Goal: Task Accomplishment & Management: Complete application form

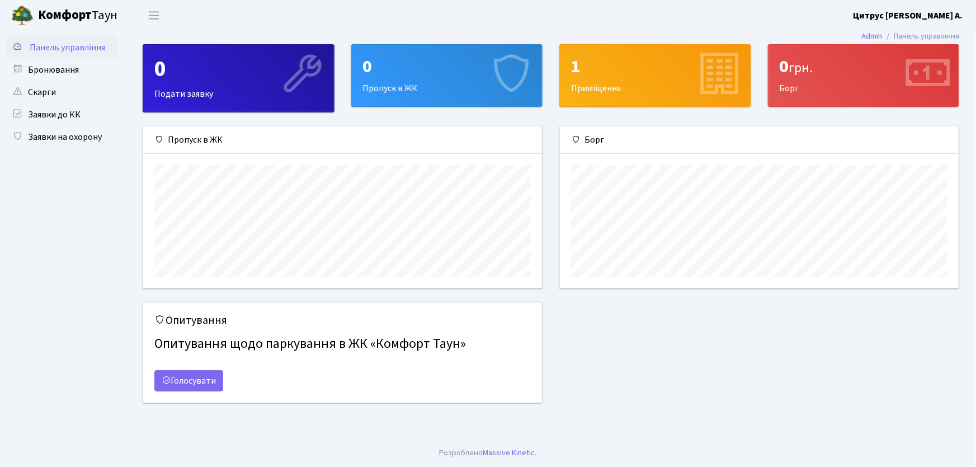
scroll to position [162, 399]
click at [94, 140] on link "Заявки на охорону" at bounding box center [62, 137] width 112 height 22
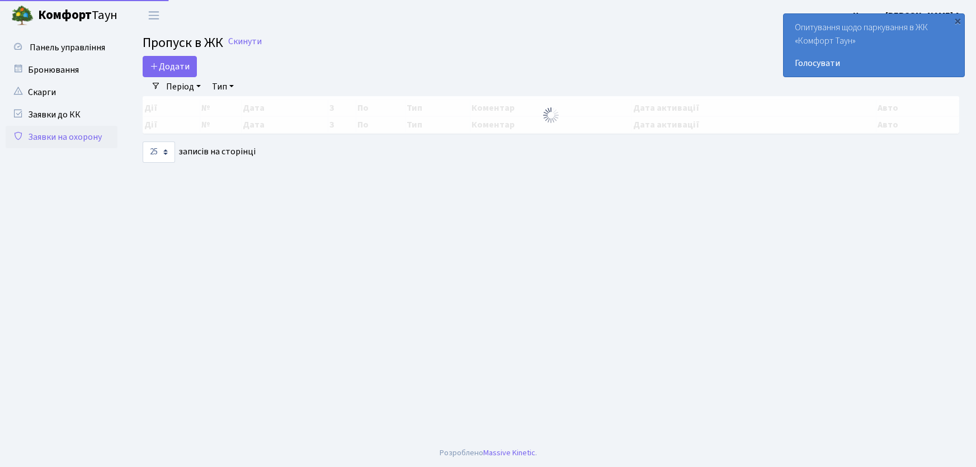
select select "25"
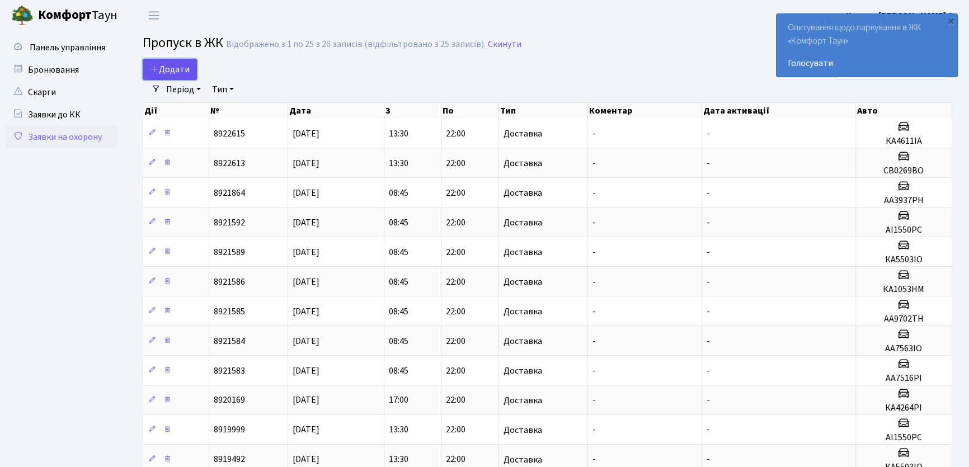
click at [157, 71] on icon at bounding box center [154, 68] width 9 height 9
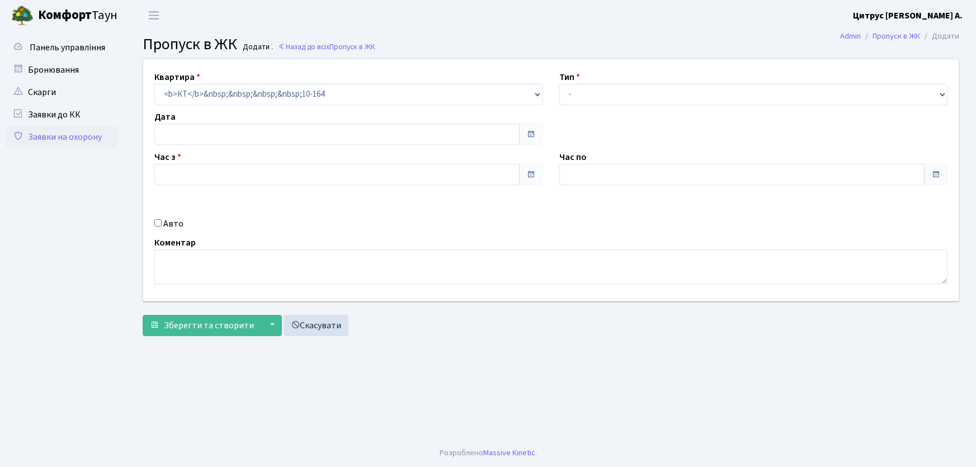
type input "[DATE]"
type input "09:00"
type input "10:00"
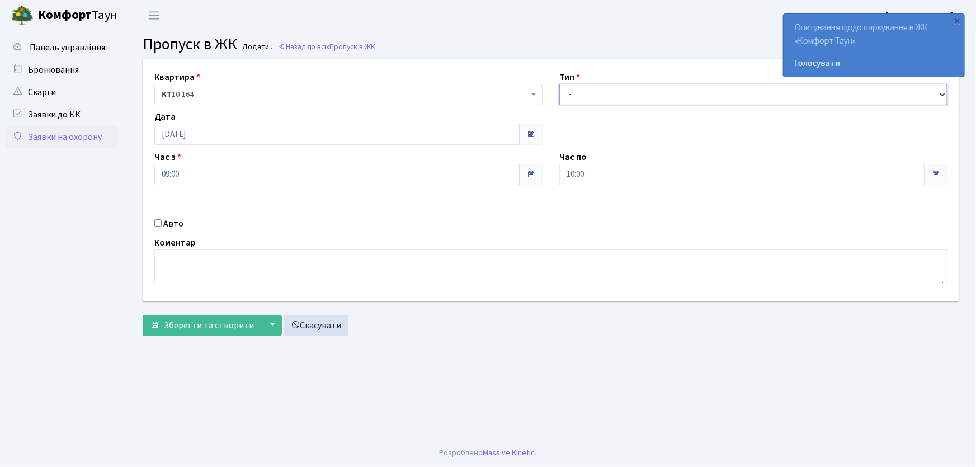
click at [594, 93] on select "- Доставка Таксі Гості Сервіс" at bounding box center [754, 94] width 388 height 21
select select "3"
click at [560, 84] on select "- Доставка Таксі Гості Сервіс" at bounding box center [754, 94] width 388 height 21
drag, startPoint x: 588, startPoint y: 178, endPoint x: 549, endPoint y: 180, distance: 38.1
click at [549, 180] on div "Квартира <b>КТ</b>&nbsp;&nbsp;&nbsp;&nbsp;10-164 КТ 10-164 Тип - Доставка Таксі…" at bounding box center [551, 180] width 833 height 242
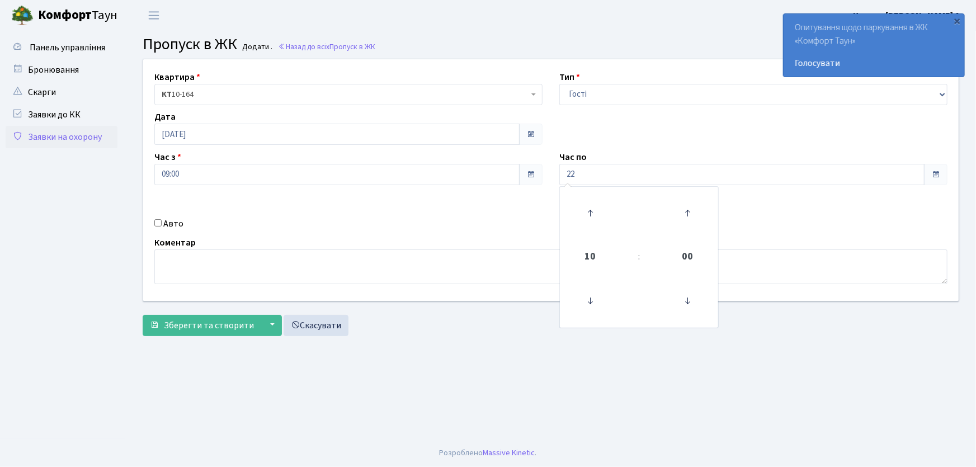
type input "22:00"
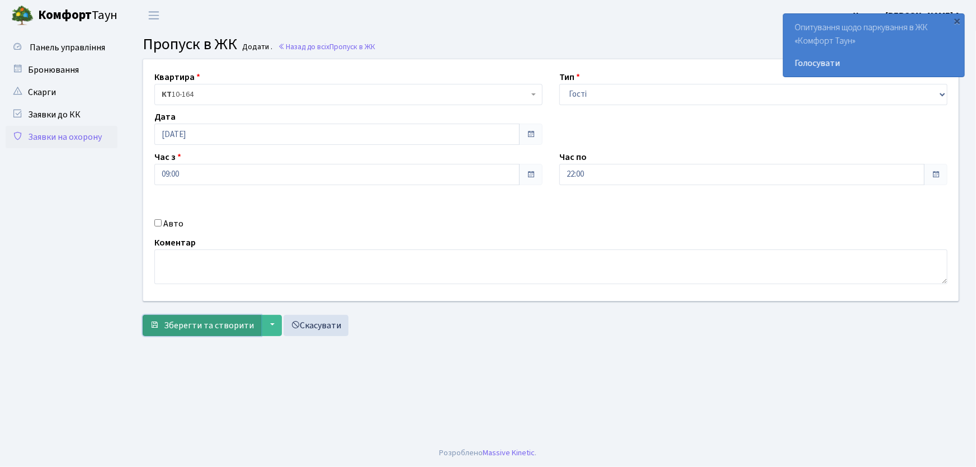
click at [187, 327] on span "Зберегти та створити" at bounding box center [209, 325] width 90 height 12
drag, startPoint x: 613, startPoint y: 93, endPoint x: 613, endPoint y: 103, distance: 10.1
click at [613, 97] on select "- Доставка Таксі Гості Сервіс" at bounding box center [754, 94] width 388 height 21
select select "1"
click at [560, 84] on select "- Доставка Таксі Гості Сервіс" at bounding box center [754, 94] width 388 height 21
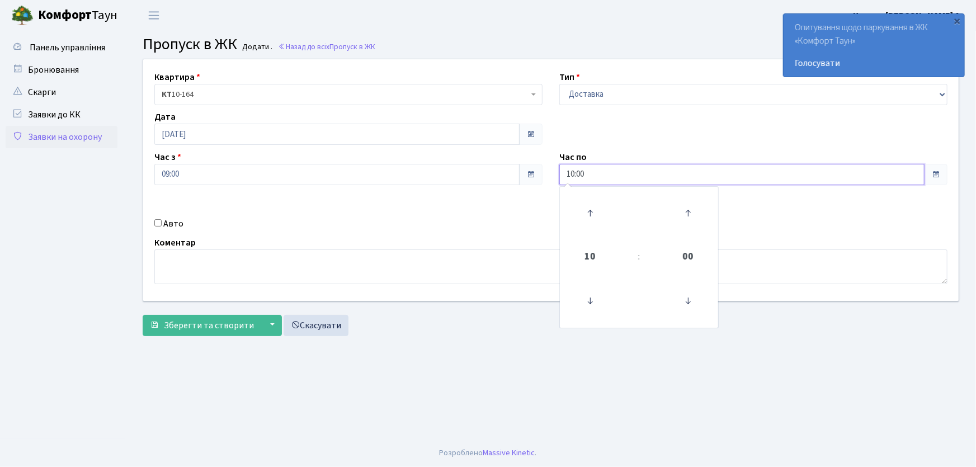
click at [529, 187] on div "Квартира <b>КТ</b>&nbsp;&nbsp;&nbsp;&nbsp;10-164 КТ 10-164 Тип - Доставка Таксі…" at bounding box center [551, 180] width 833 height 242
type input "22:00"
click at [159, 224] on input "Авто" at bounding box center [157, 222] width 7 height 7
checkbox input "true"
type input "f"
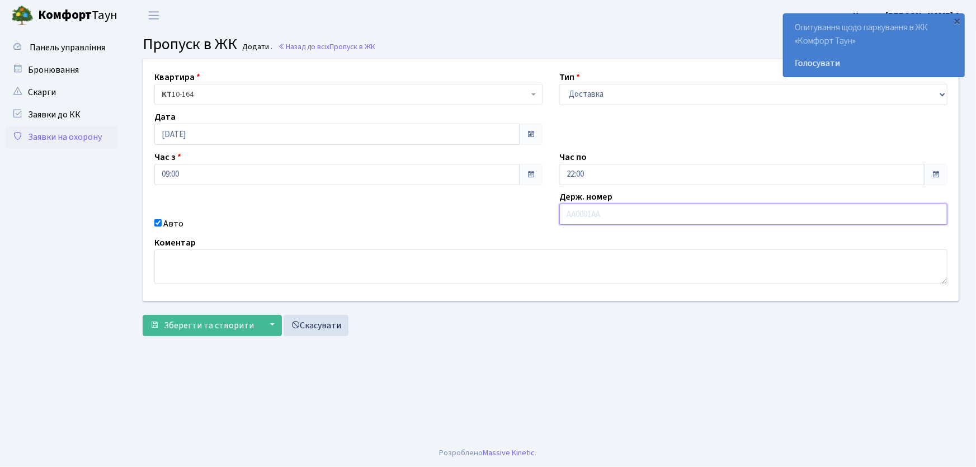
type input "ф"
type input "АА7516PI"
click at [143, 315] on button "Зберегти та створити" at bounding box center [202, 325] width 119 height 21
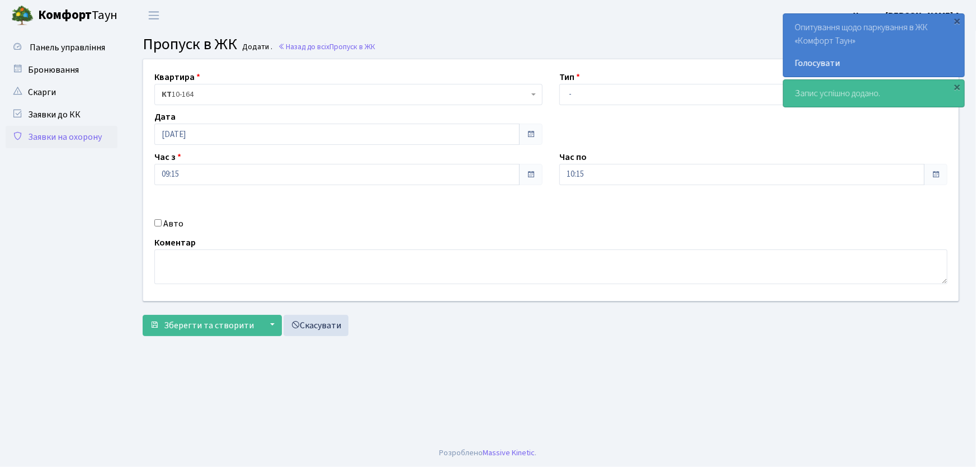
select select "1"
click at [560, 84] on select "- Доставка Таксі Гості Сервіс" at bounding box center [754, 94] width 388 height 21
drag, startPoint x: 544, startPoint y: 172, endPoint x: 532, endPoint y: 172, distance: 12.3
click at [532, 172] on div "Квартира <b>КТ</b>&nbsp;&nbsp;&nbsp;&nbsp;10-164 КТ 10-164 Тип - Доставка Таксі…" at bounding box center [551, 180] width 833 height 242
type input "22:00"
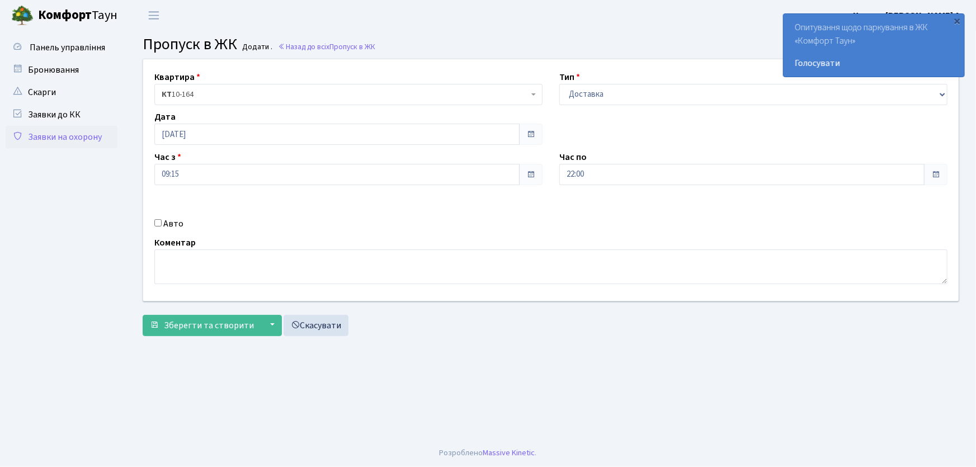
click at [158, 223] on input "Авто" at bounding box center [157, 222] width 7 height 7
checkbox input "true"
type input "аа8186ні"
click at [143, 315] on button "Зберегти та створити" at bounding box center [202, 325] width 119 height 21
drag, startPoint x: 599, startPoint y: 95, endPoint x: 596, endPoint y: 104, distance: 9.4
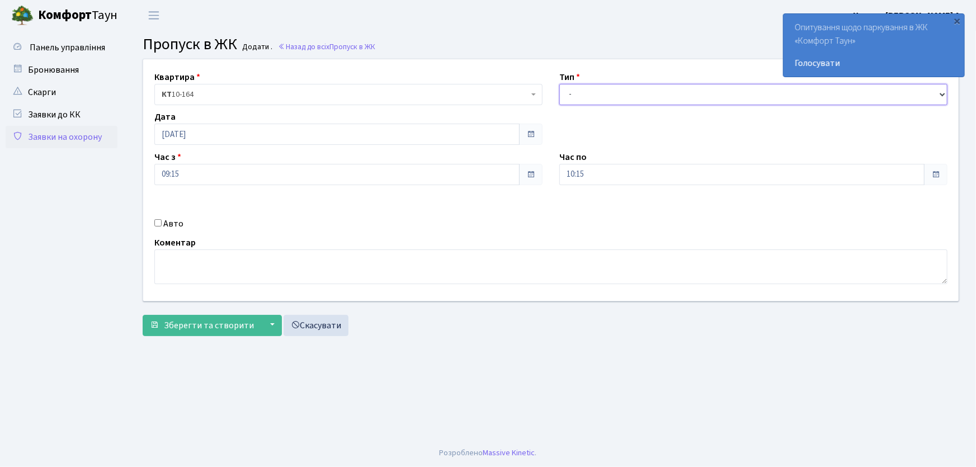
click at [599, 95] on select "- Доставка Таксі Гості Сервіс" at bounding box center [754, 94] width 388 height 21
select select "1"
click at [560, 84] on select "- Доставка Таксі Гості Сервіс" at bounding box center [754, 94] width 388 height 21
drag, startPoint x: 591, startPoint y: 179, endPoint x: 549, endPoint y: 181, distance: 41.4
click at [549, 181] on div "Квартира <b>КТ</b>&nbsp;&nbsp;&nbsp;&nbsp;10-164 КТ 10-164 Тип - Доставка Таксі…" at bounding box center [551, 180] width 833 height 242
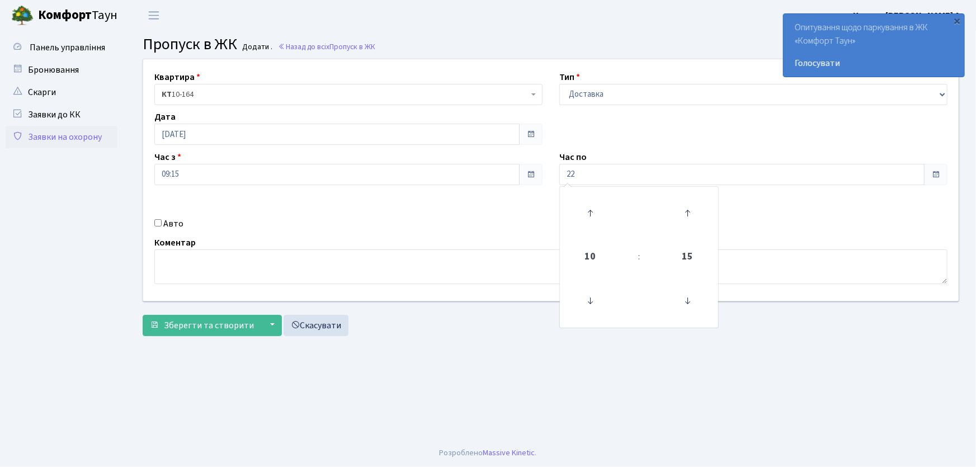
type input "22:00"
click at [158, 224] on input "Авто" at bounding box center [157, 222] width 7 height 7
checkbox input "true"
type input "АА7563ІО"
click at [143, 315] on button "Зберегти та створити" at bounding box center [202, 325] width 119 height 21
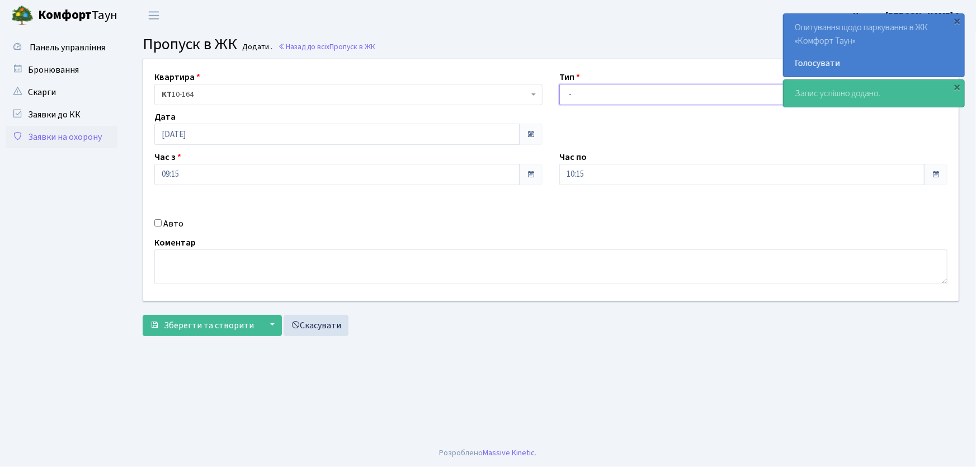
click at [574, 97] on select "- Доставка Таксі Гості Сервіс" at bounding box center [754, 94] width 388 height 21
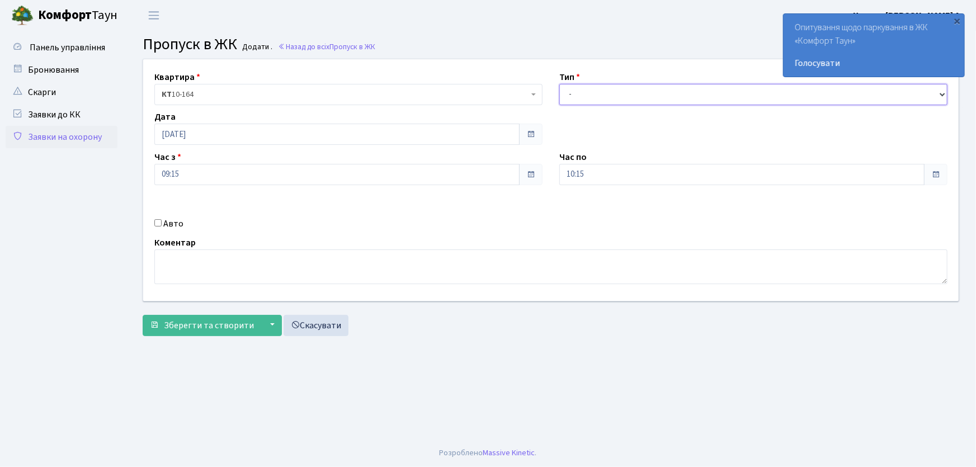
select select "1"
click at [560, 84] on select "- Доставка Таксі Гості Сервіс" at bounding box center [754, 94] width 388 height 21
click at [544, 175] on div "Квартира <b>КТ</b>&nbsp;&nbsp;&nbsp;&nbsp;10-164 КТ 10-164 Тип - Доставка Таксі…" at bounding box center [551, 180] width 833 height 242
type input "22:00"
click at [157, 220] on input "Авто" at bounding box center [157, 222] width 7 height 7
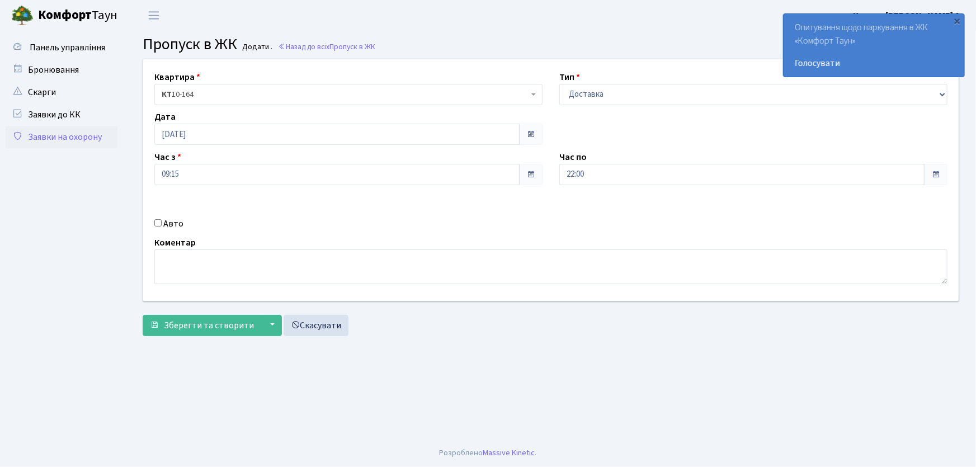
checkbox input "true"
type input "АА9335ОР"
click at [143, 315] on button "Зберегти та створити" at bounding box center [202, 325] width 119 height 21
click at [575, 97] on select "- Доставка Таксі Гості Сервіс" at bounding box center [754, 94] width 388 height 21
select select "1"
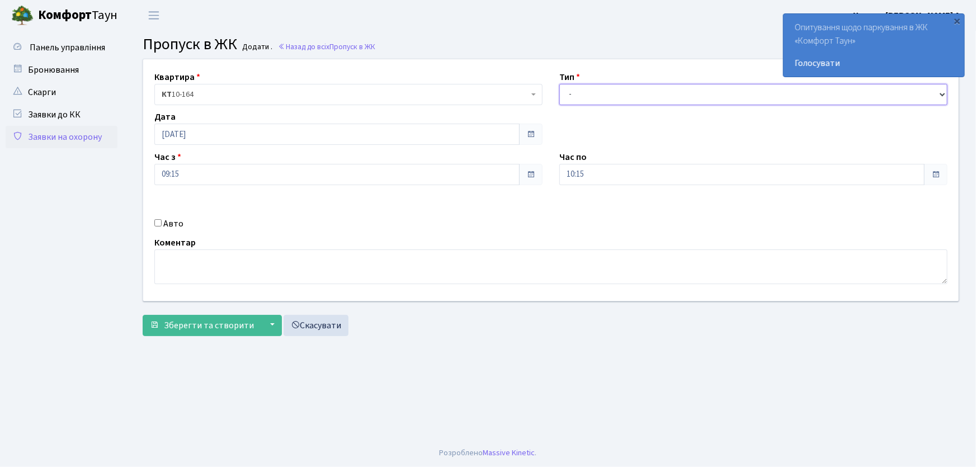
click at [560, 84] on select "- Доставка Таксі Гості Сервіс" at bounding box center [754, 94] width 388 height 21
drag, startPoint x: 565, startPoint y: 177, endPoint x: 540, endPoint y: 177, distance: 24.6
click at [540, 177] on div "Квартира <b>КТ</b>&nbsp;&nbsp;&nbsp;&nbsp;10-164 КТ 10-164 Тип - Доставка Таксі…" at bounding box center [551, 180] width 833 height 242
type input "22:00"
click at [158, 223] on input "Авто" at bounding box center [157, 222] width 7 height 7
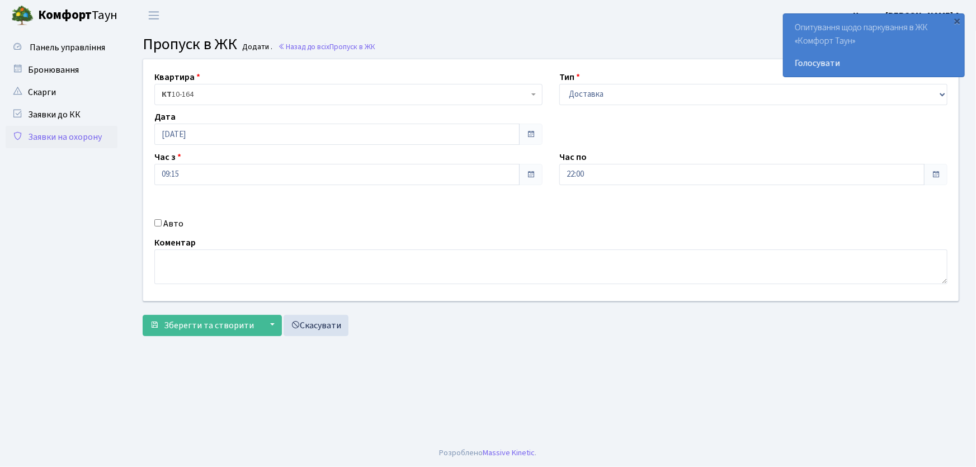
checkbox input "true"
type input "АА9702ТН"
click at [143, 315] on button "Зберегти та створити" at bounding box center [202, 325] width 119 height 21
click at [589, 88] on select "- Доставка Таксі Гості Сервіс" at bounding box center [754, 94] width 388 height 21
select select "1"
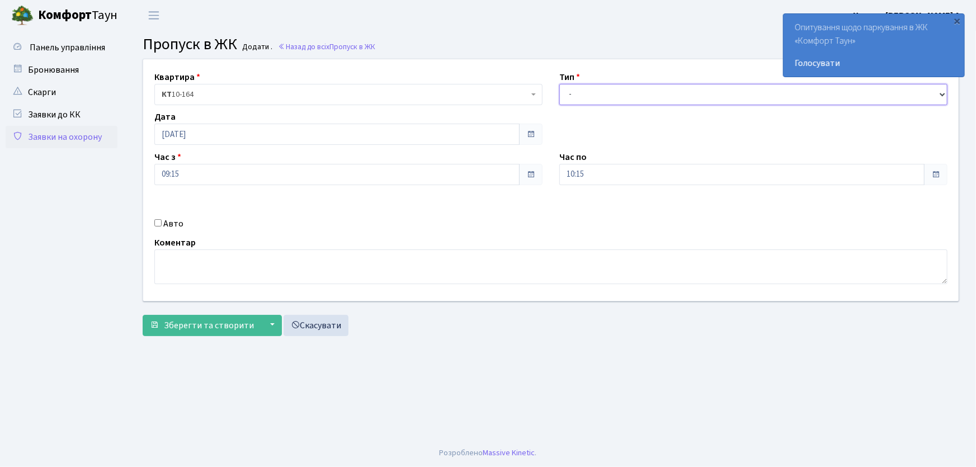
click at [560, 84] on select "- Доставка Таксі Гості Сервіс" at bounding box center [754, 94] width 388 height 21
drag, startPoint x: 584, startPoint y: 173, endPoint x: 556, endPoint y: 180, distance: 29.2
click at [556, 180] on div "Час по 10:15 10 : 15 00 01 02 03 04 05 06 07 08 09 10 11 12 13 14 15 16 17 18 1…" at bounding box center [753, 168] width 405 height 35
type input "22:00"
click at [157, 223] on input "Авто" at bounding box center [157, 222] width 7 height 7
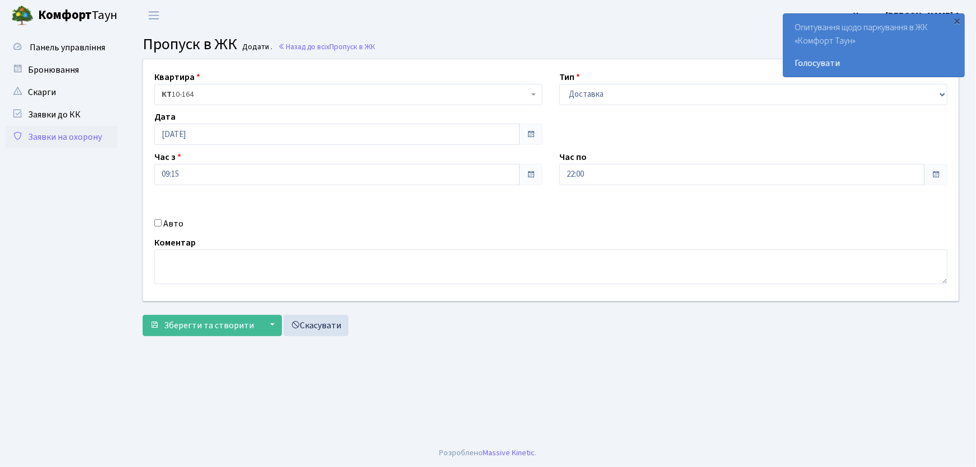
checkbox input "true"
type input "АІ1550РС"
click at [143, 315] on button "Зберегти та створити" at bounding box center [202, 325] width 119 height 21
click at [580, 98] on select "- Доставка Таксі Гості Сервіс" at bounding box center [754, 94] width 388 height 21
select select "1"
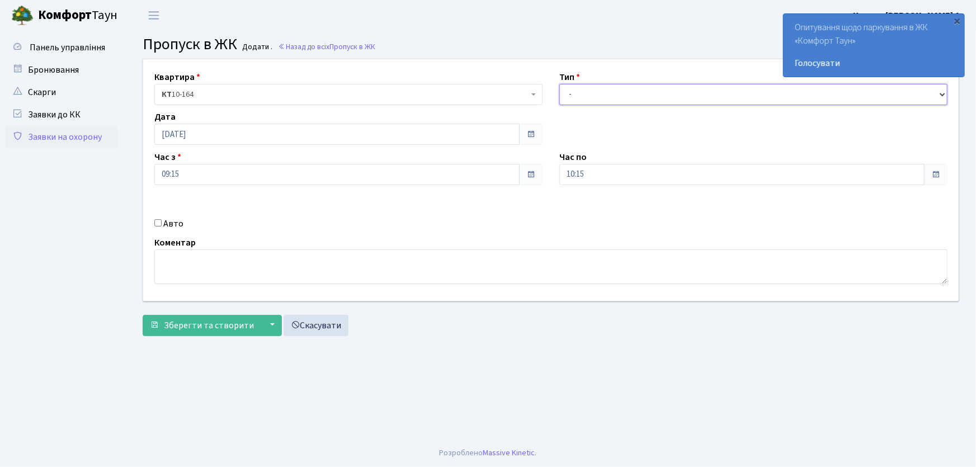
click at [560, 84] on select "- Доставка Таксі Гості Сервіс" at bounding box center [754, 94] width 388 height 21
drag, startPoint x: 576, startPoint y: 182, endPoint x: 559, endPoint y: 178, distance: 17.9
click at [556, 179] on div "Час по 10:15 10 : 15 00 01 02 03 04 05 06 07 08 09 10 11 12 13 14 15 16 17 18 1…" at bounding box center [753, 168] width 405 height 35
click at [143, 315] on button "Зберегти та створити" at bounding box center [202, 325] width 119 height 21
type input "22:00"
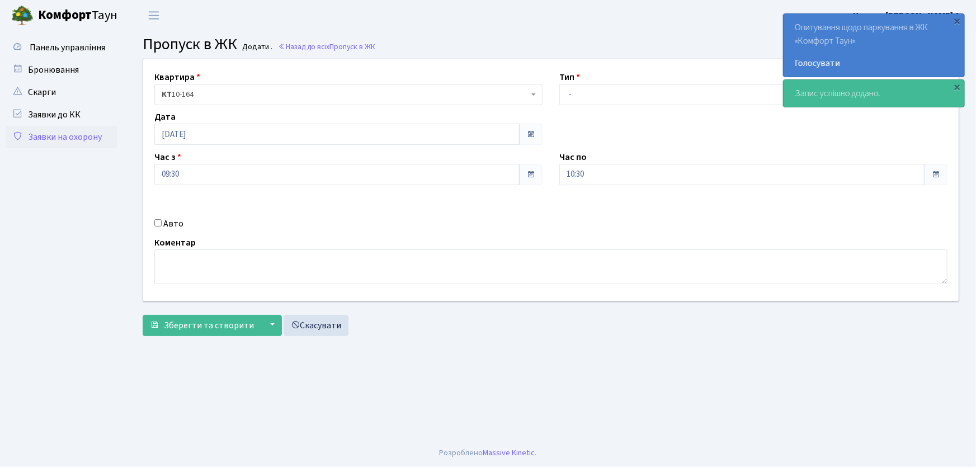
drag, startPoint x: 82, startPoint y: 134, endPoint x: 384, endPoint y: 157, distance: 303.6
click at [82, 134] on link "Заявки на охорону" at bounding box center [62, 137] width 112 height 22
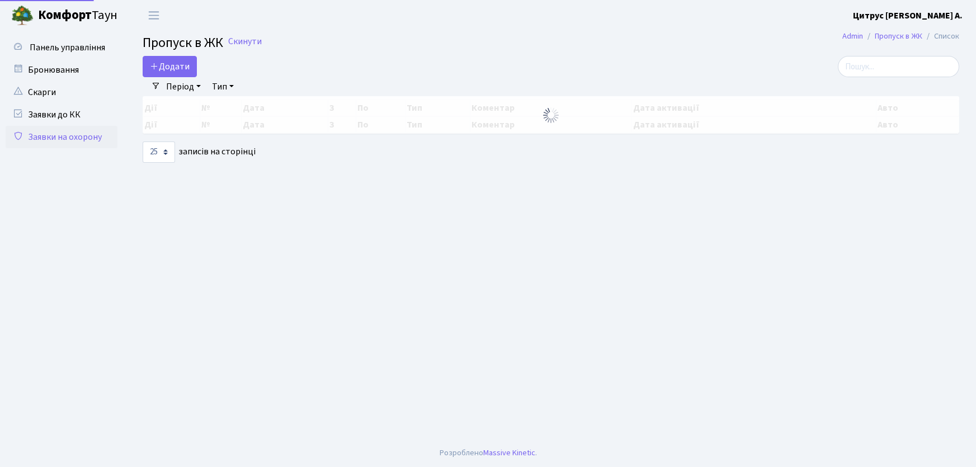
select select "25"
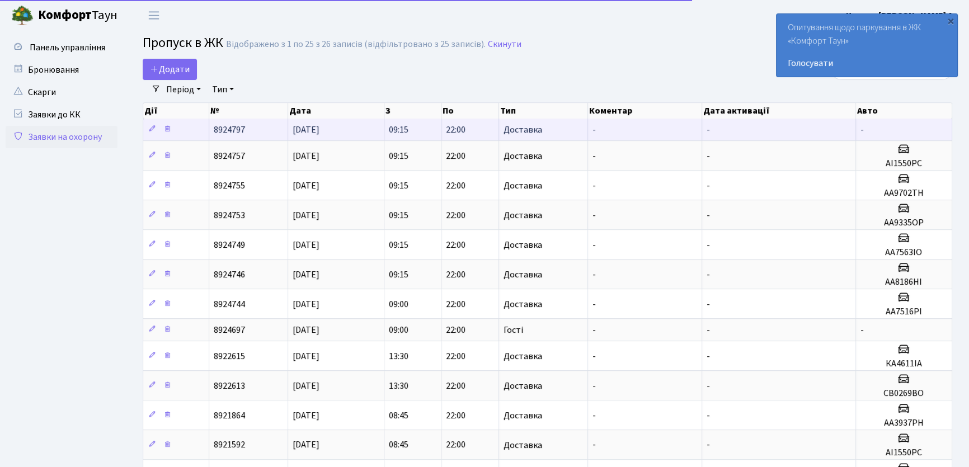
click at [547, 133] on td "Доставка" at bounding box center [543, 130] width 89 height 22
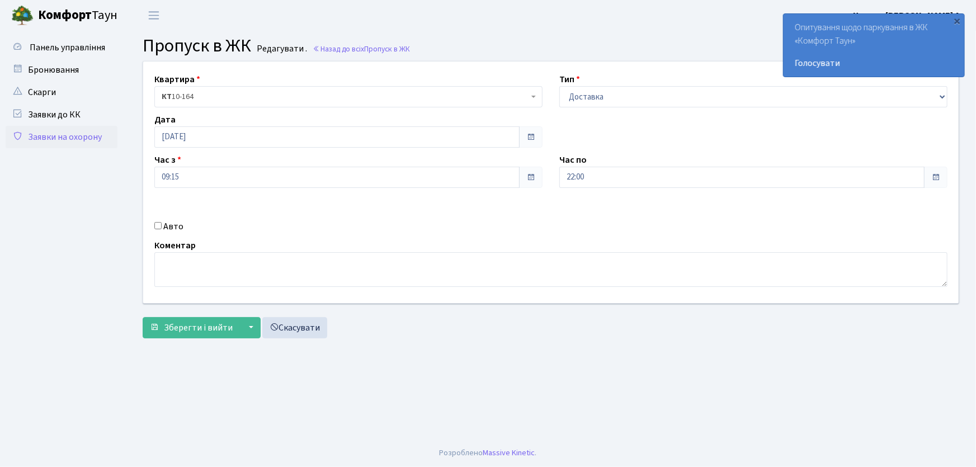
click at [157, 227] on input "Авто" at bounding box center [157, 225] width 7 height 7
checkbox input "true"
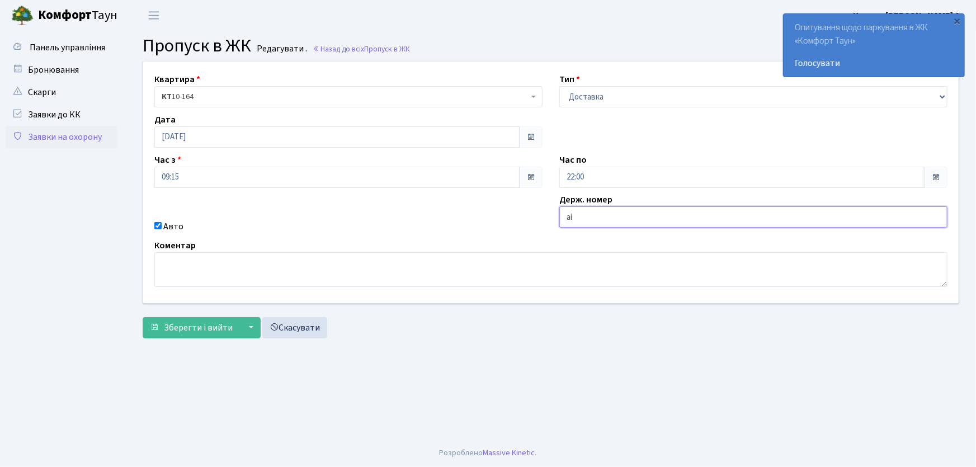
type input "АІ8813НІ"
click at [143, 317] on button "Зберегти і вийти" at bounding box center [191, 327] width 97 height 21
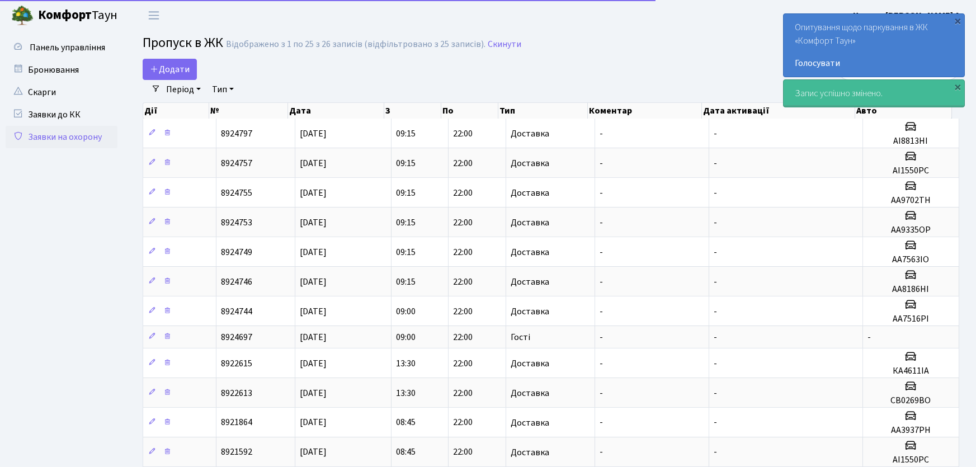
select select "25"
